Goal: Information Seeking & Learning: Learn about a topic

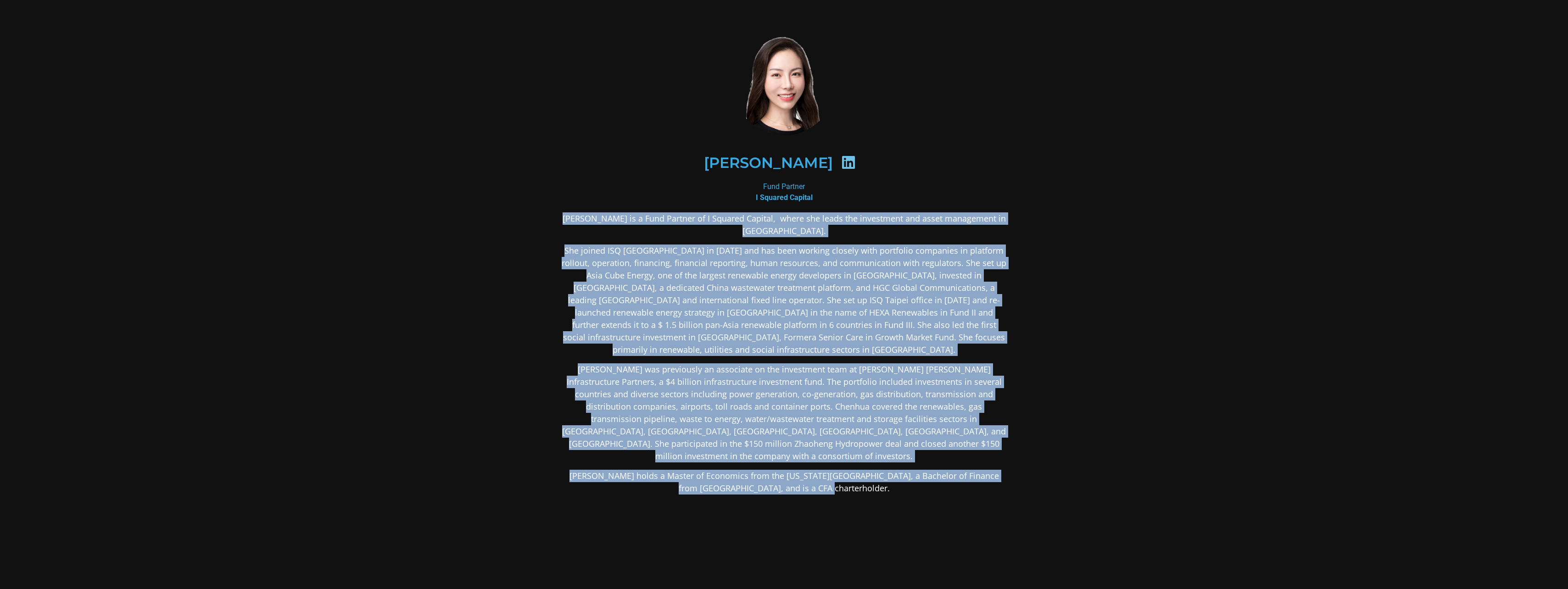
drag, startPoint x: 911, startPoint y: 423, endPoint x: 540, endPoint y: 218, distance: 423.9
click at [537, 217] on div "[PERSON_NAME] Fund Partner I Squared Capital [PERSON_NAME] is a Fund Partner of…" at bounding box center [785, 337] width 496 height 655
click at [871, 214] on p "[PERSON_NAME] is a Fund Partner of I Squared Capital, where she leads the inves…" at bounding box center [784, 224] width 446 height 24
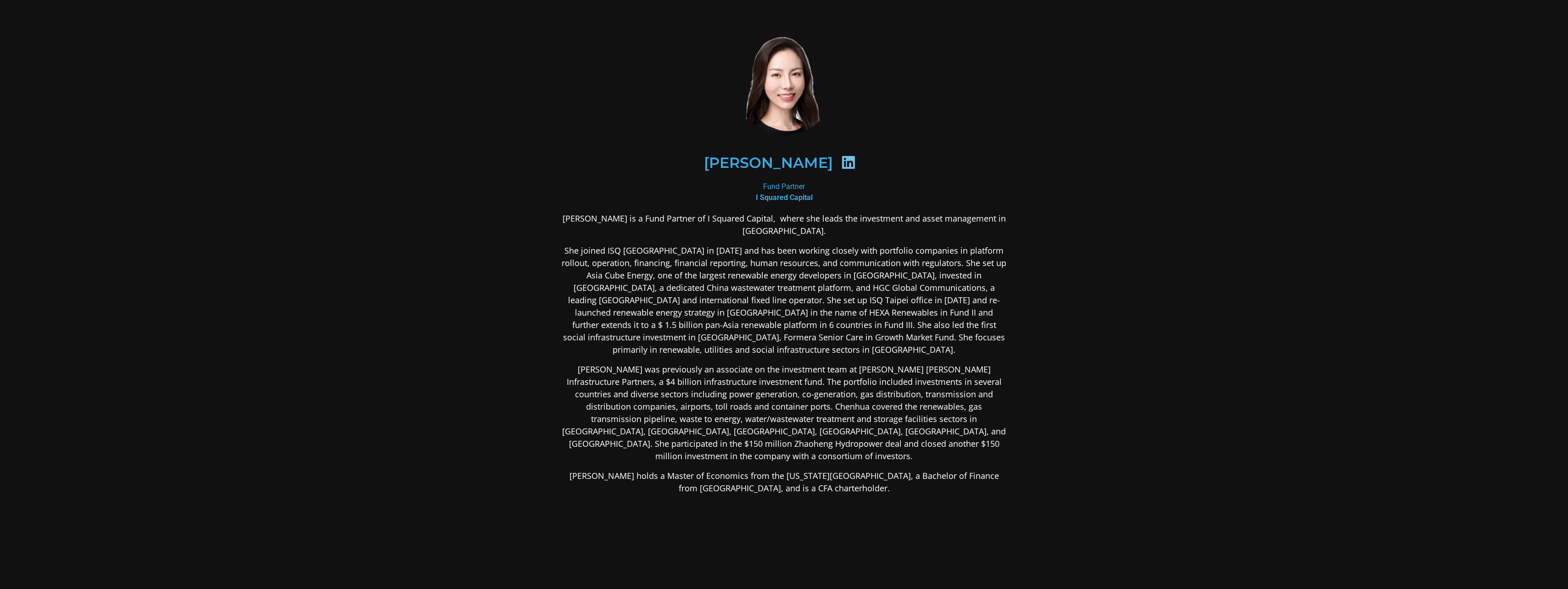
click at [842, 168] on icon at bounding box center [849, 162] width 15 height 15
click at [842, 162] on icon at bounding box center [849, 162] width 15 height 15
click at [643, 246] on p "She joined ISQ [GEOGRAPHIC_DATA] in [DATE] and has been working closely with po…" at bounding box center [784, 300] width 446 height 111
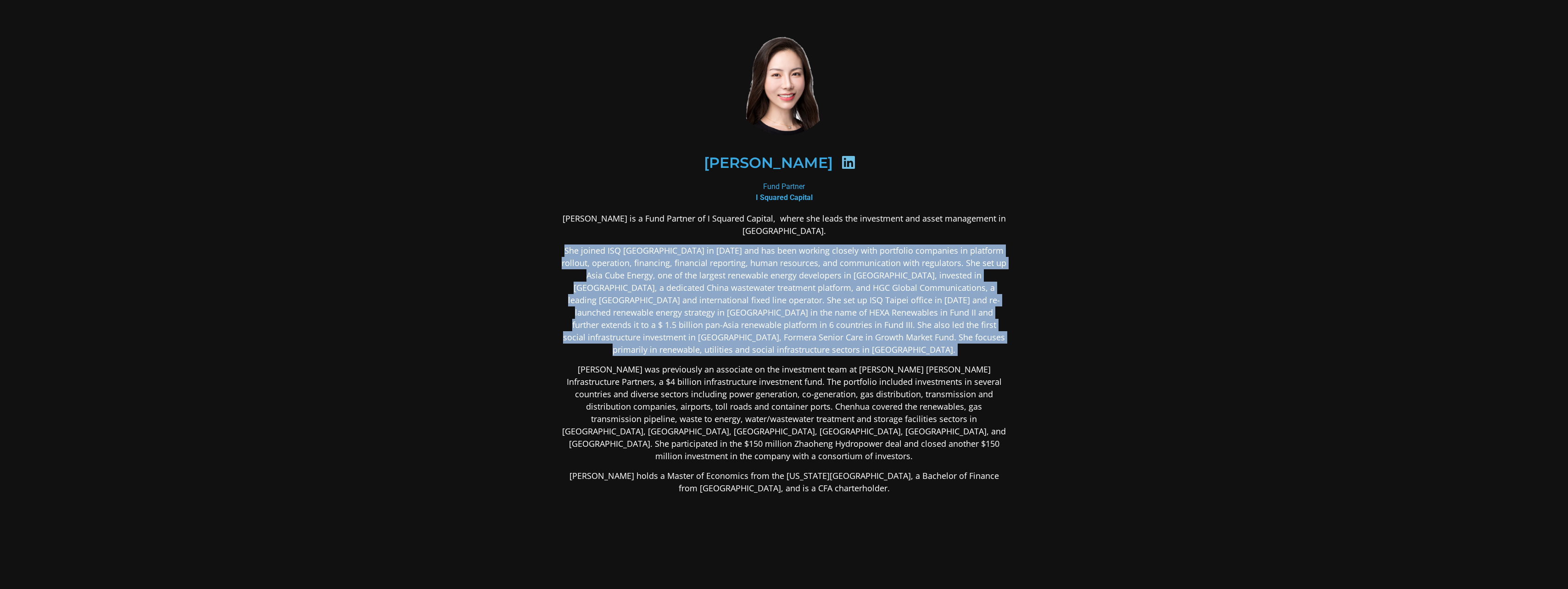
click at [643, 246] on p "She joined ISQ [GEOGRAPHIC_DATA] in [DATE] and has been working closely with po…" at bounding box center [784, 300] width 446 height 111
click at [662, 311] on p "She joined ISQ [GEOGRAPHIC_DATA] in [DATE] and has been working closely with po…" at bounding box center [784, 300] width 446 height 111
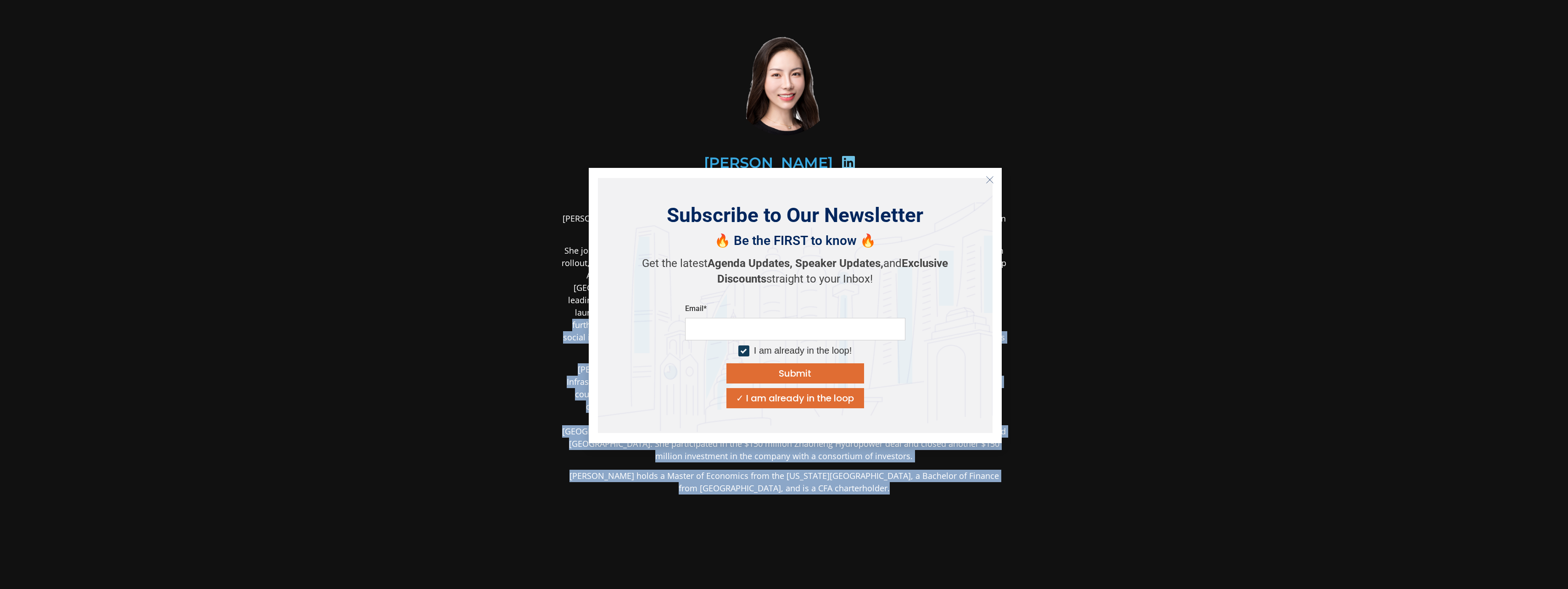
drag, startPoint x: 572, startPoint y: 315, endPoint x: 876, endPoint y: 349, distance: 305.9
click at [876, 349] on body "[PERSON_NAME] Fund Partner I Squared Capital [PERSON_NAME] is a Fund Partner of…" at bounding box center [784, 337] width 1568 height 674
click at [989, 182] on icon "Close" at bounding box center [990, 180] width 8 height 8
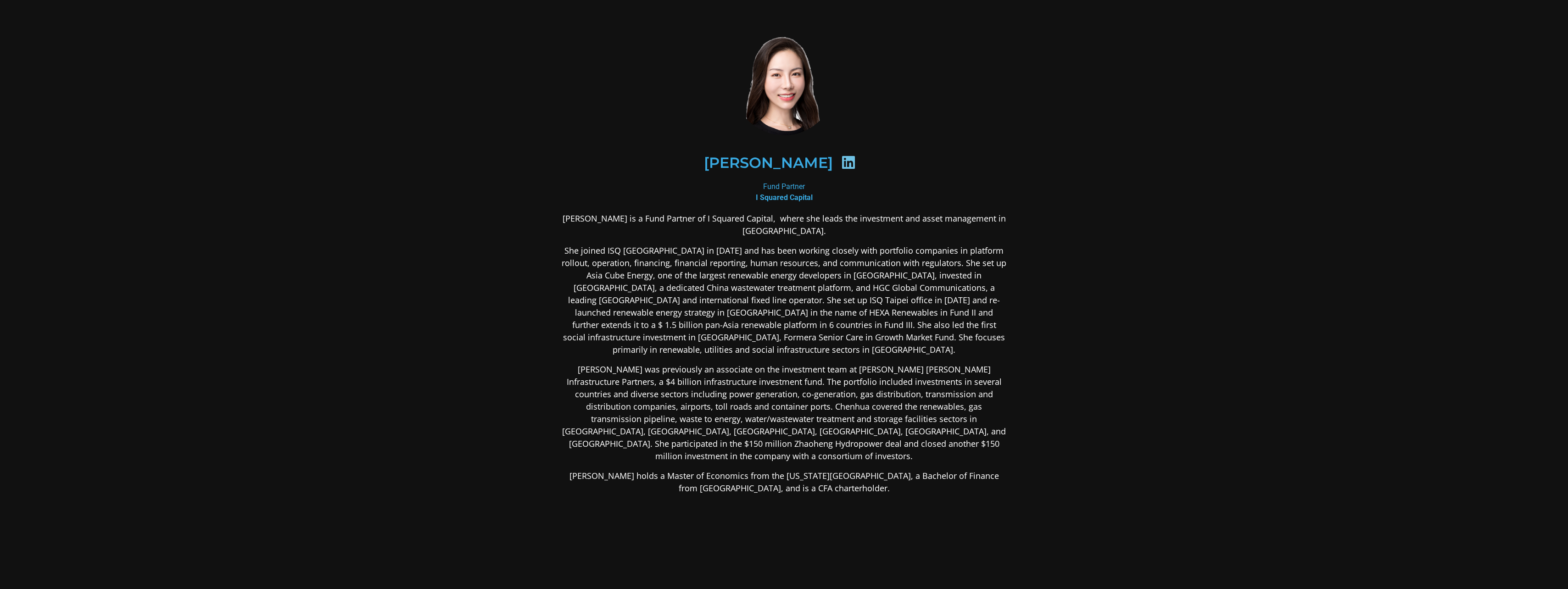
click at [973, 303] on p "She joined ISQ [GEOGRAPHIC_DATA] in [DATE] and has been working closely with po…" at bounding box center [784, 300] width 446 height 111
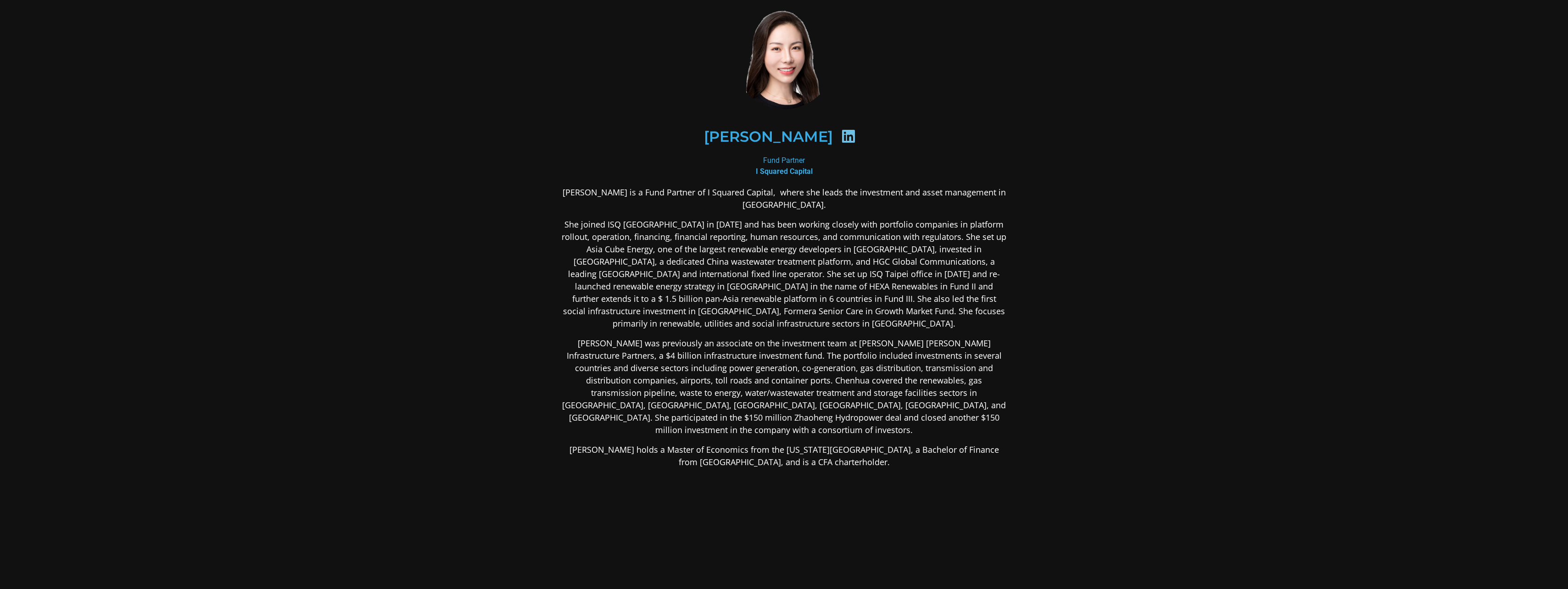
drag, startPoint x: 983, startPoint y: 294, endPoint x: 982, endPoint y: 306, distance: 12.0
click at [972, 336] on p "[PERSON_NAME] was previously an associate on the investment team at [PERSON_NAM…" at bounding box center [784, 386] width 446 height 99
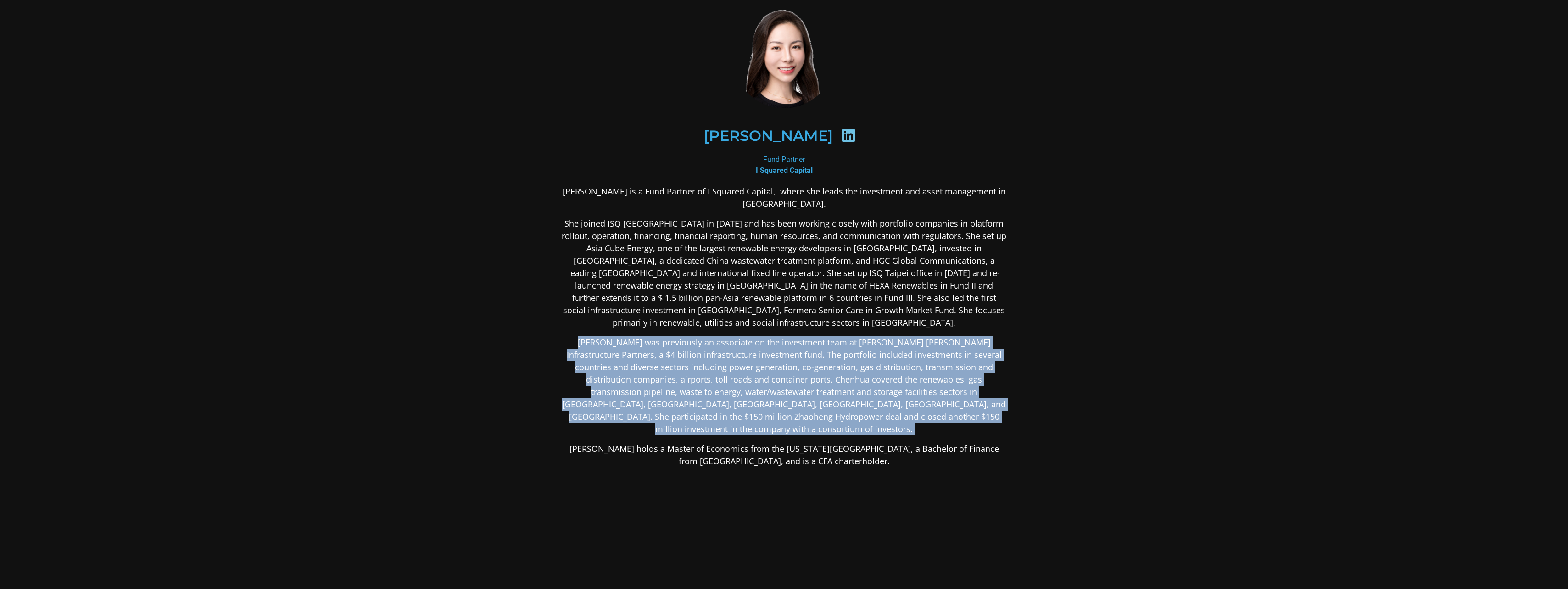
click at [972, 336] on p "[PERSON_NAME] was previously an associate on the investment team at [PERSON_NAM…" at bounding box center [784, 386] width 446 height 99
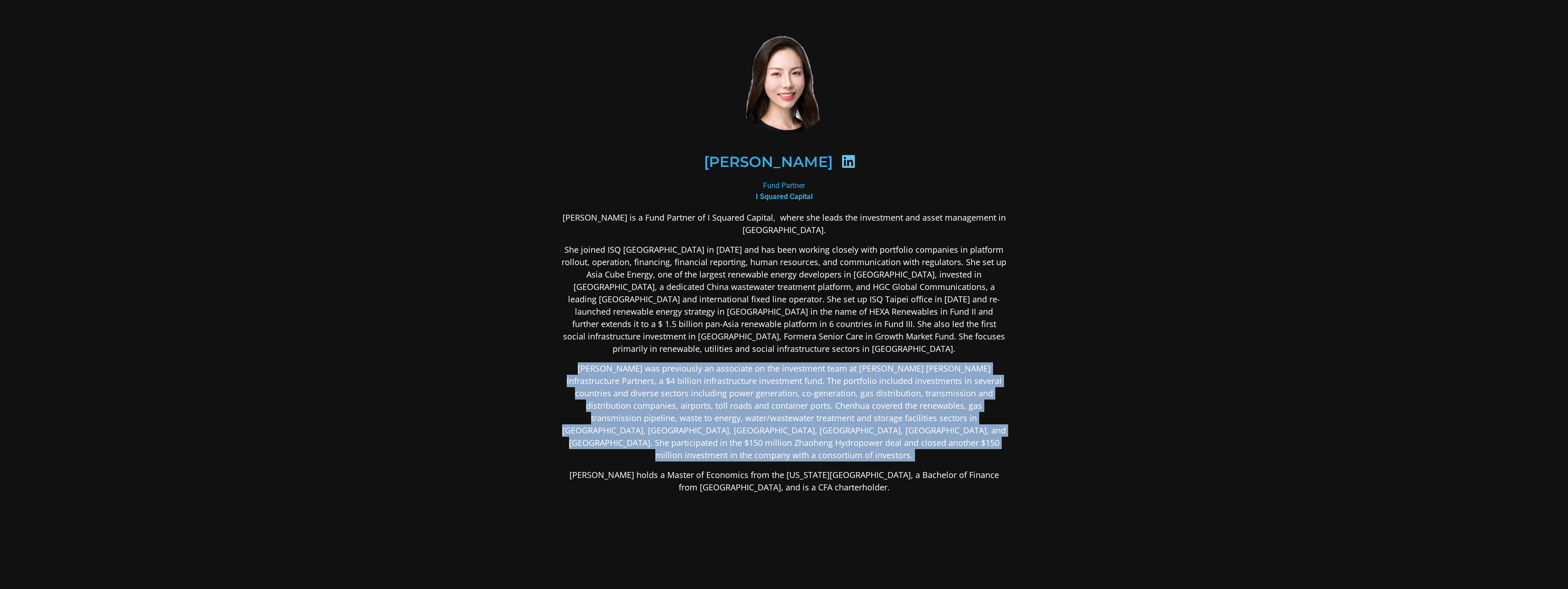
scroll to position [0, 0]
drag, startPoint x: 972, startPoint y: 335, endPoint x: 1032, endPoint y: 333, distance: 60.0
